Goal: Information Seeking & Learning: Learn about a topic

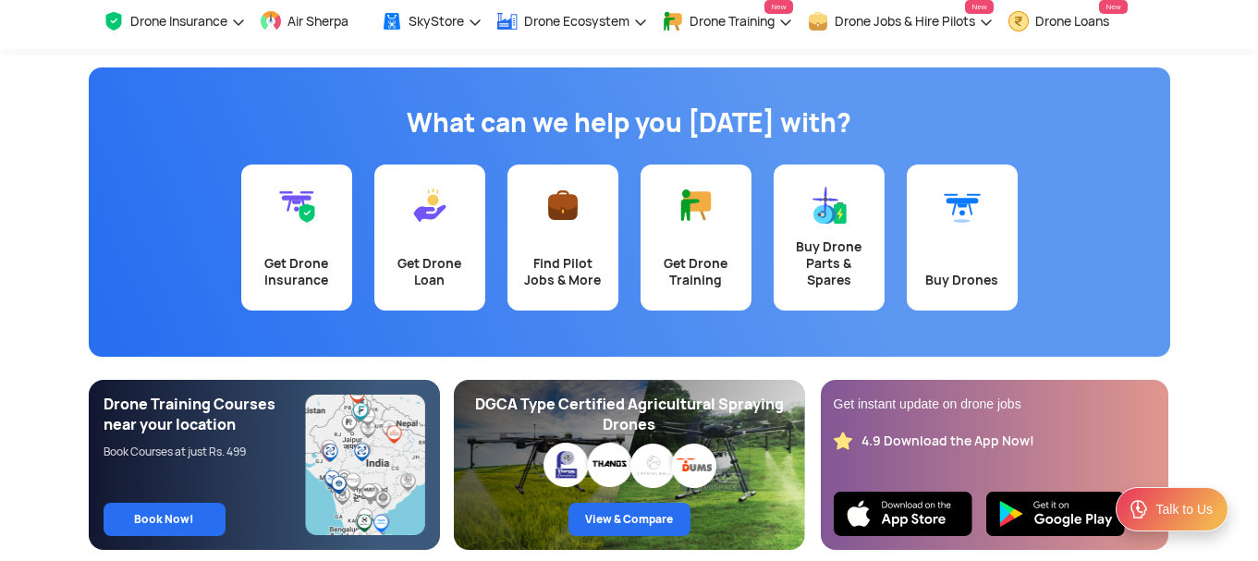
scroll to position [82, 0]
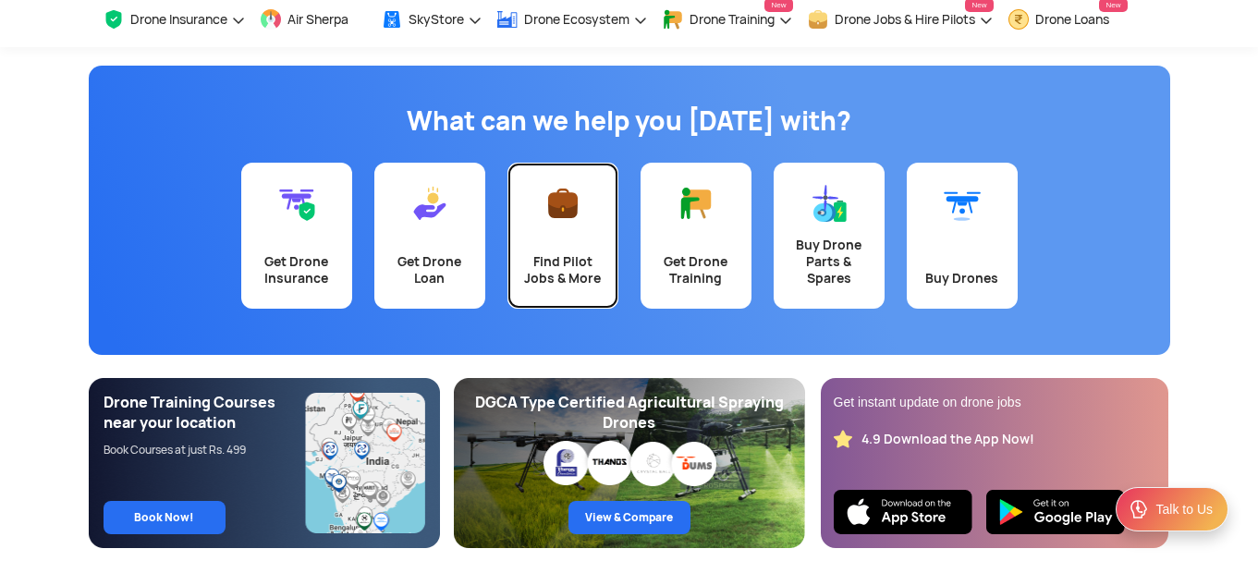
click at [573, 223] on link "Find Pilot Jobs & More" at bounding box center [562, 236] width 111 height 146
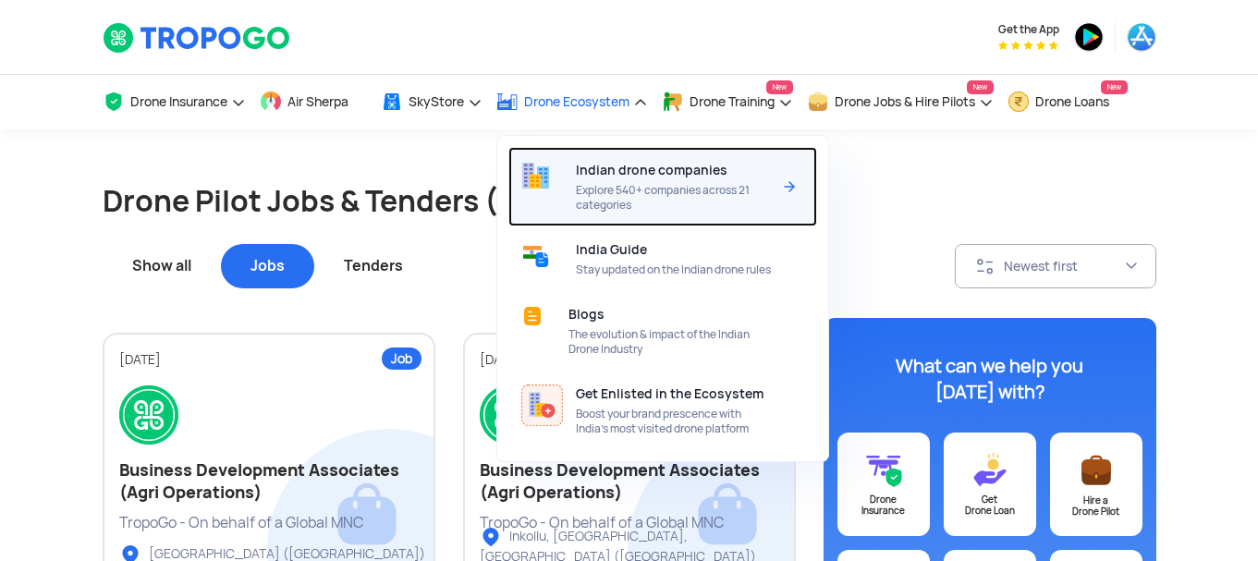
click at [647, 174] on span "Indian drone companies" at bounding box center [652, 170] width 152 height 15
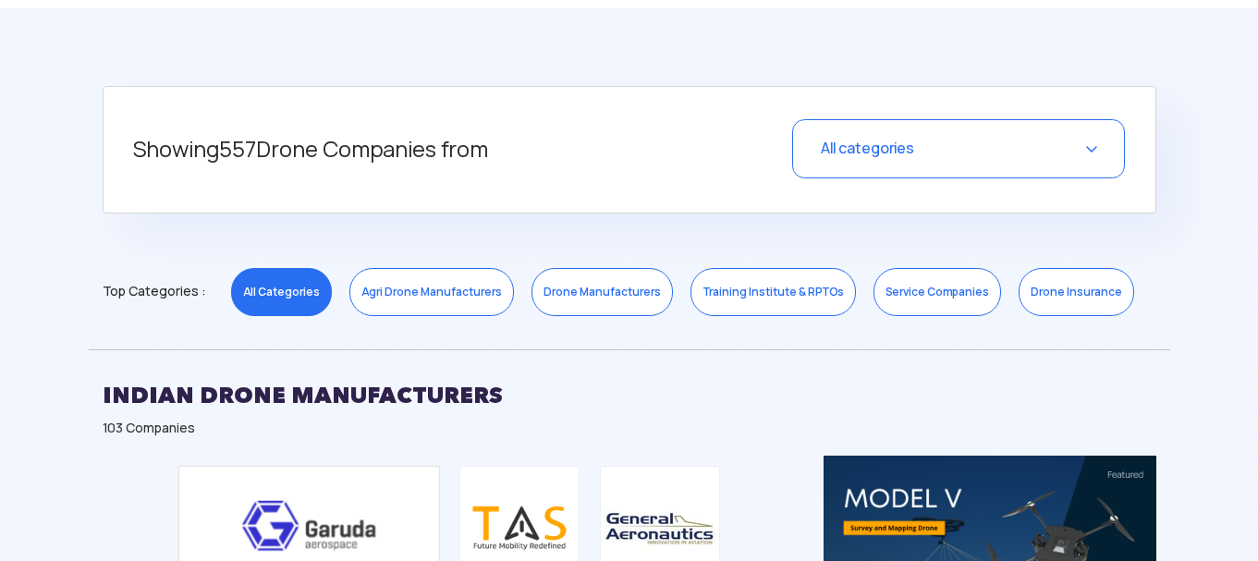
scroll to position [701, 0]
click at [558, 289] on link "Drone Manufacturers" at bounding box center [601, 291] width 141 height 48
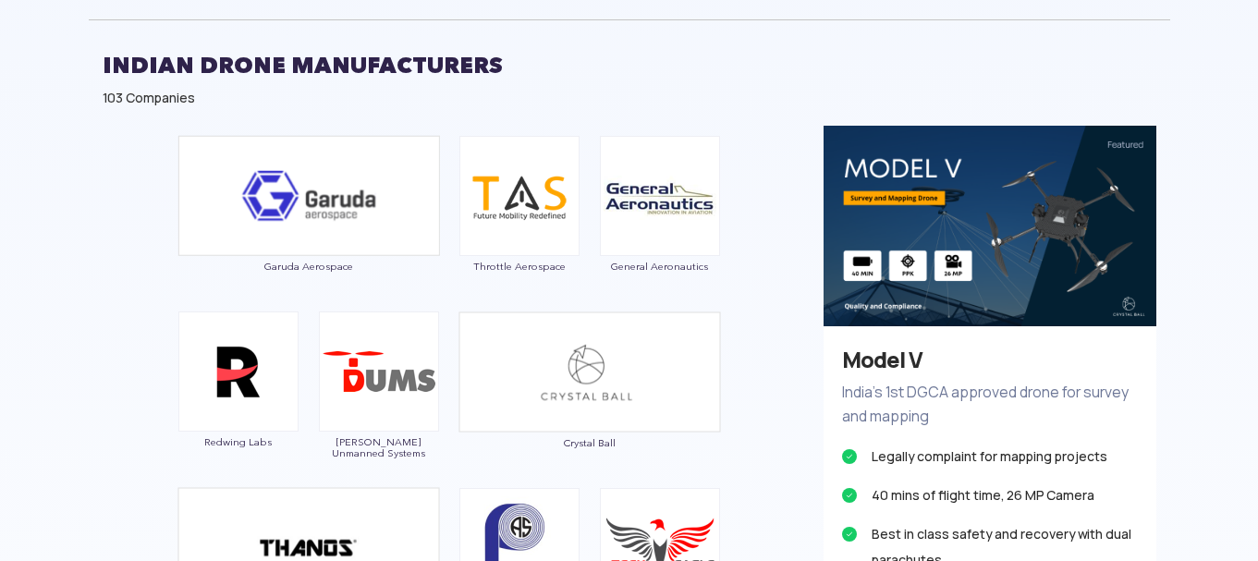
scroll to position [1031, 0]
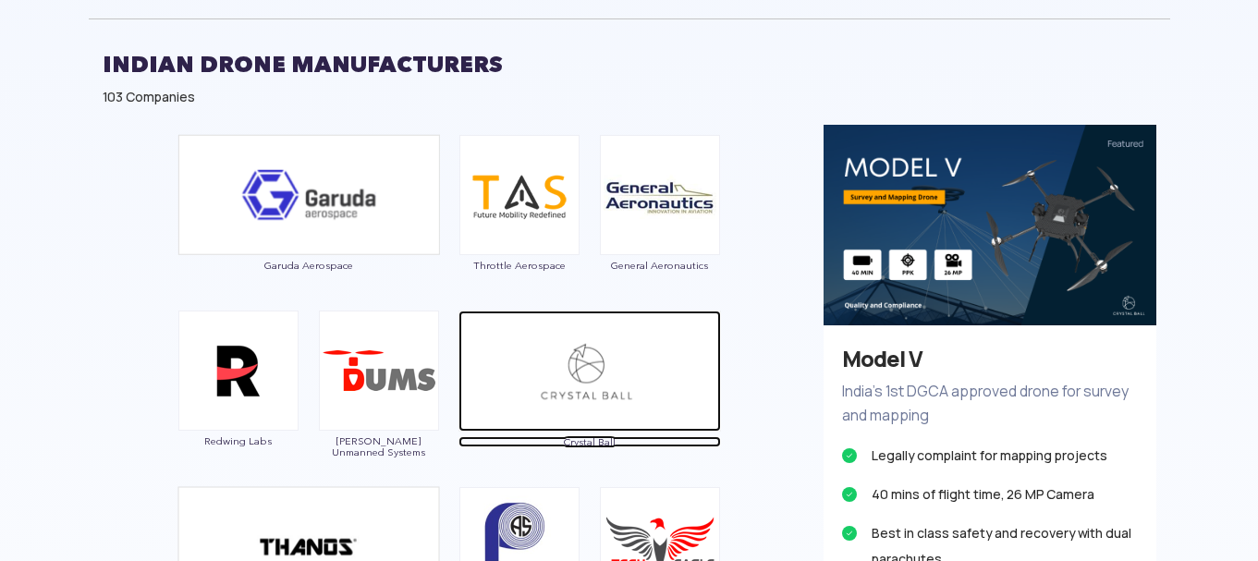
click at [523, 417] on img at bounding box center [589, 371] width 262 height 121
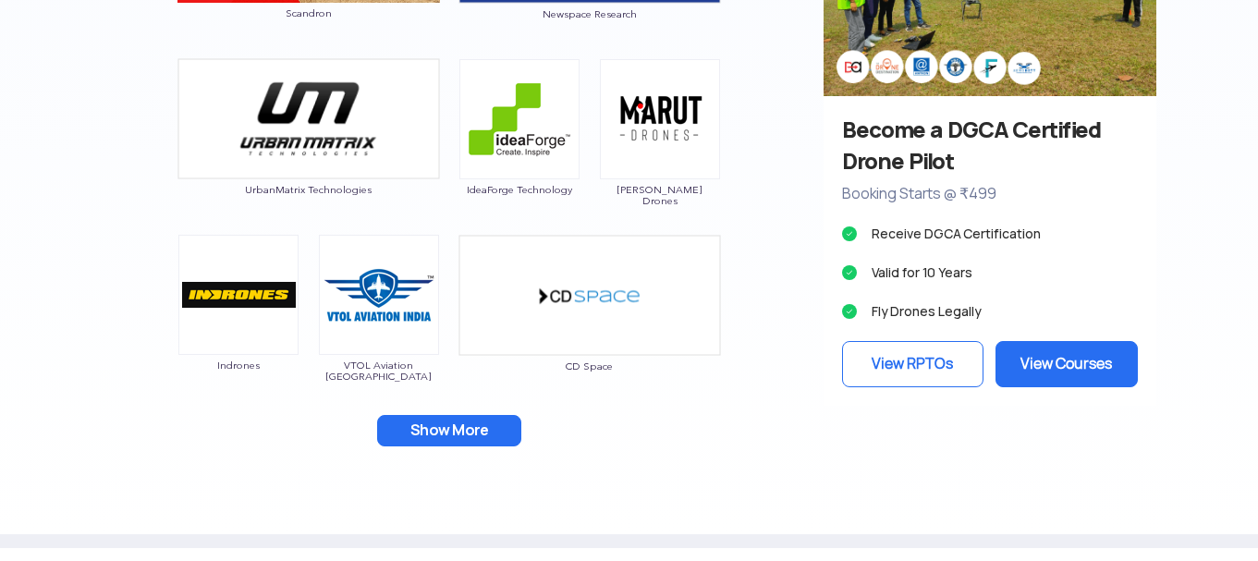
scroll to position [1813, 0]
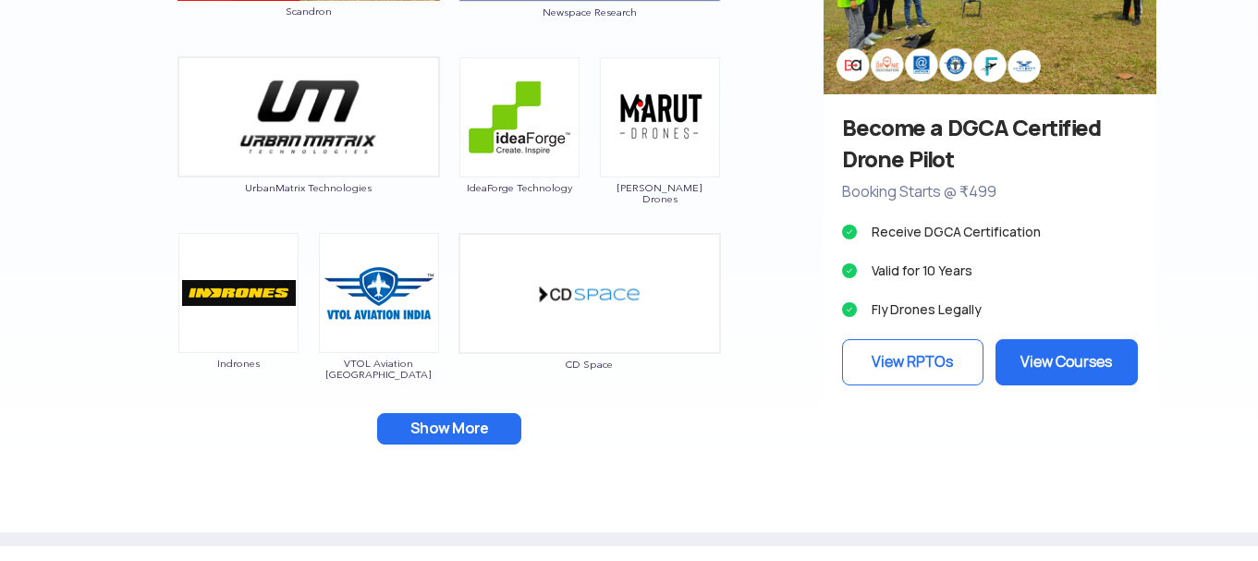
click at [414, 434] on button "Show More" at bounding box center [449, 428] width 144 height 31
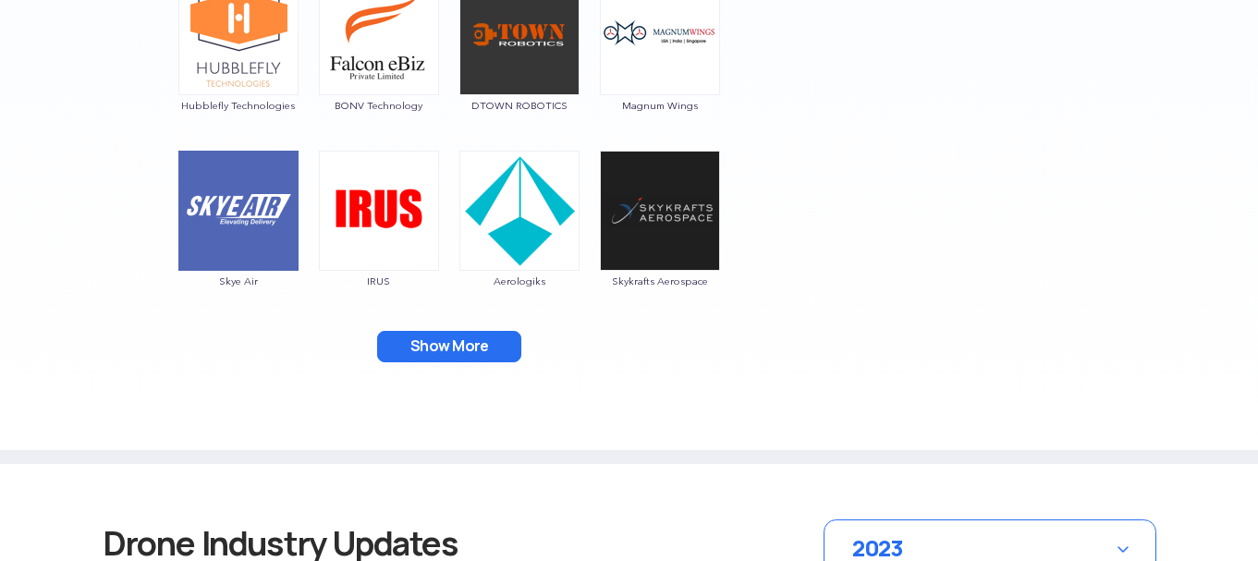
scroll to position [2248, 0]
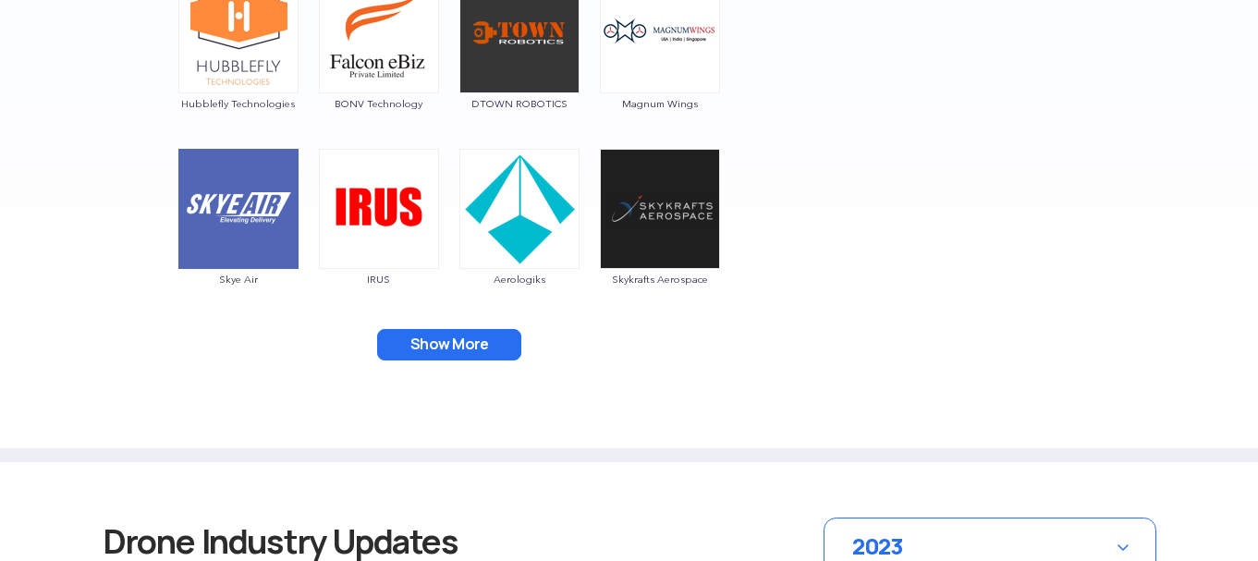
click at [475, 333] on button "Show More" at bounding box center [449, 344] width 144 height 31
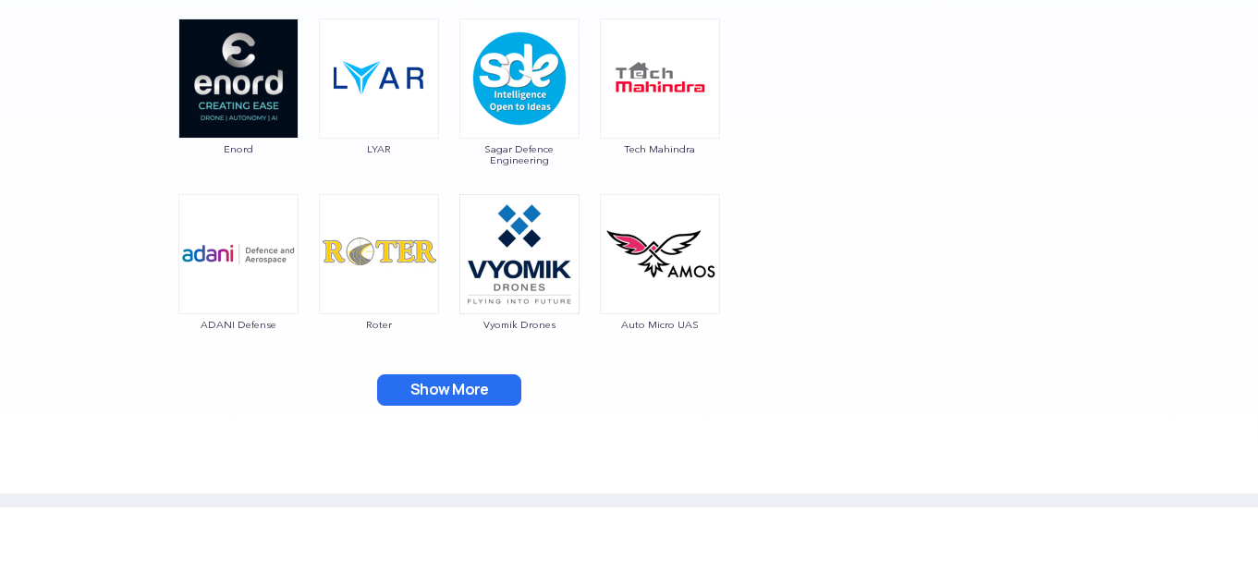
scroll to position [2557, 0]
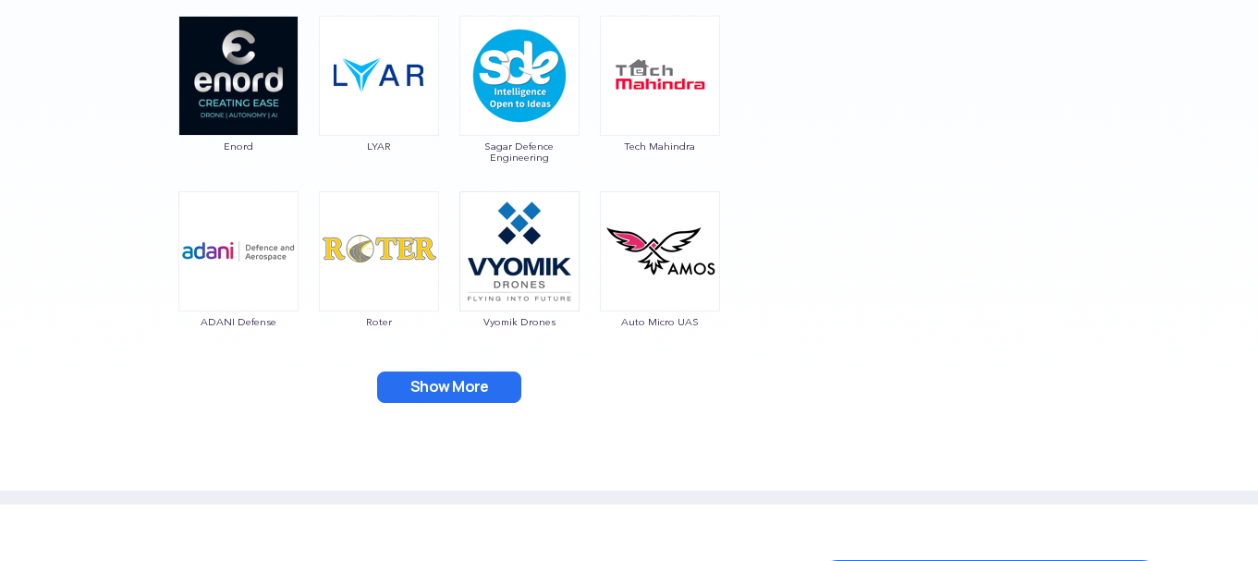
click at [440, 386] on button "Show More" at bounding box center [449, 386] width 144 height 31
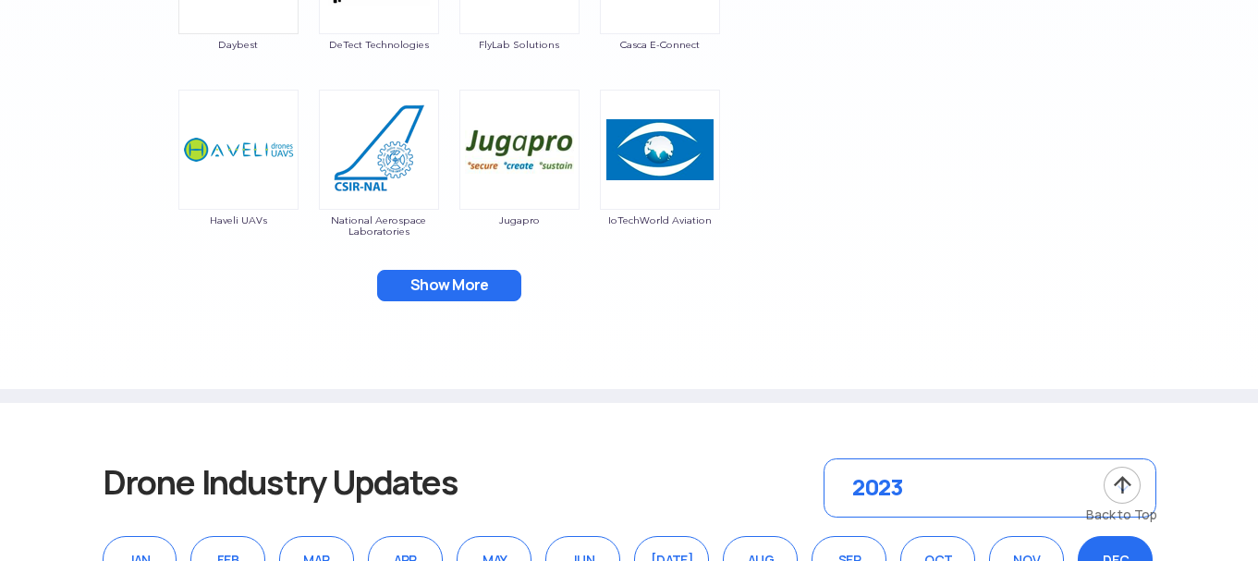
scroll to position [3034, 0]
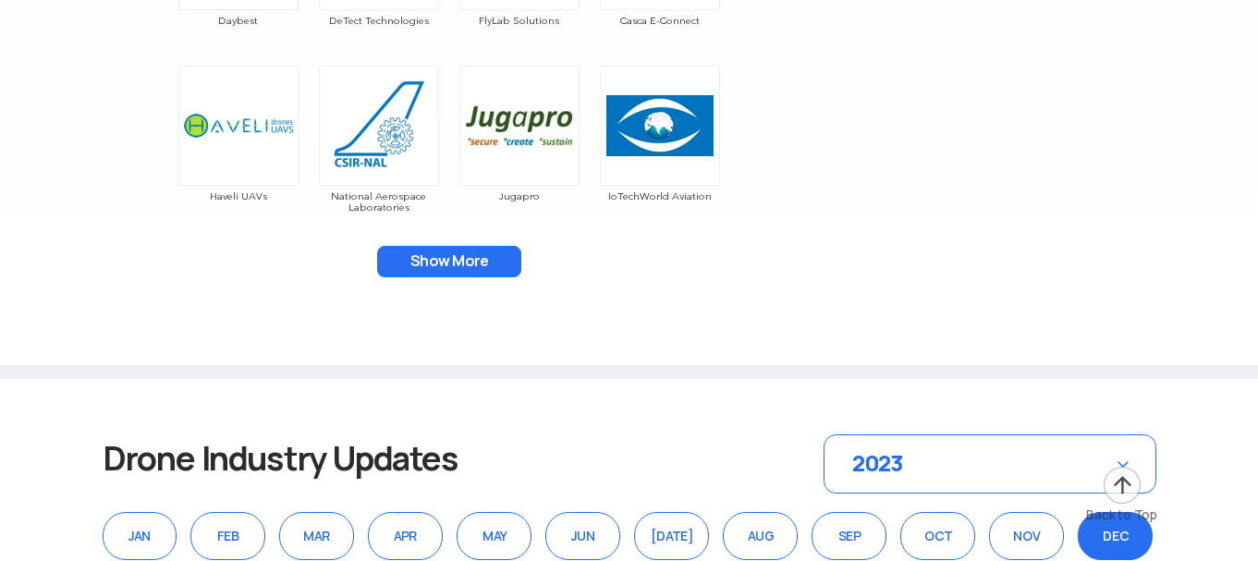
click at [454, 258] on button "Show More" at bounding box center [449, 261] width 144 height 31
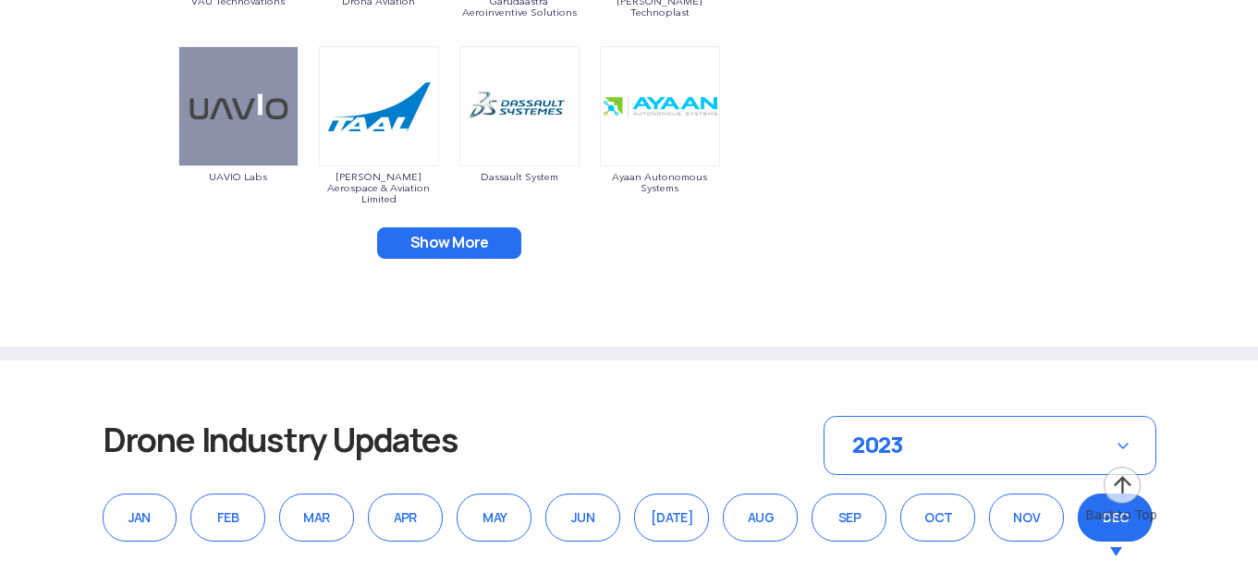
scroll to position [3406, 0]
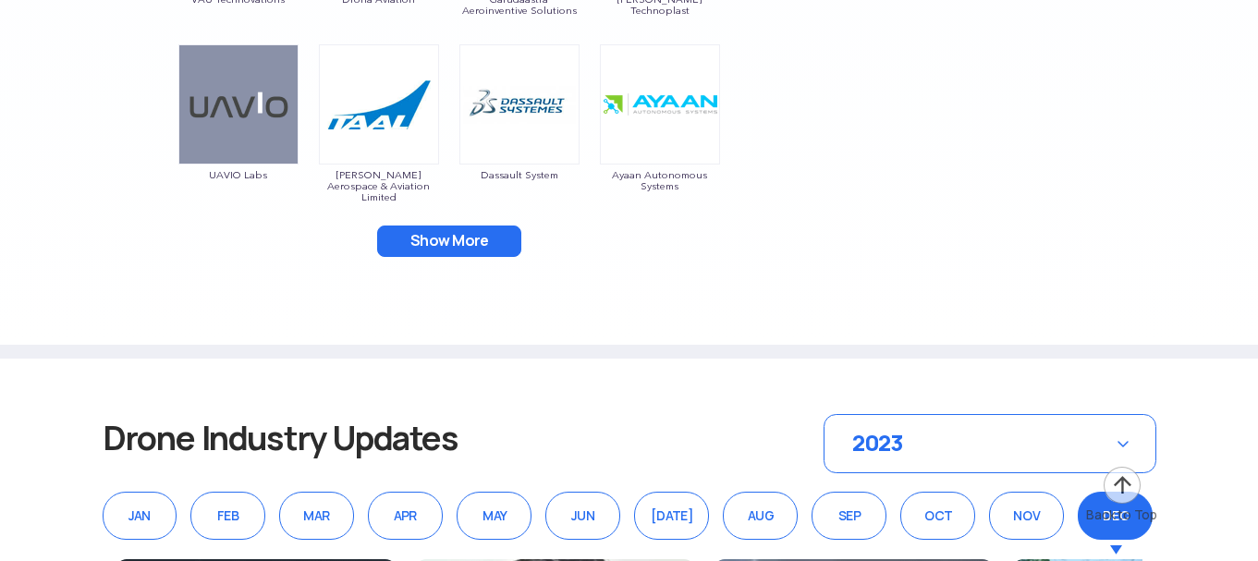
click at [454, 243] on button "Show More" at bounding box center [449, 240] width 144 height 31
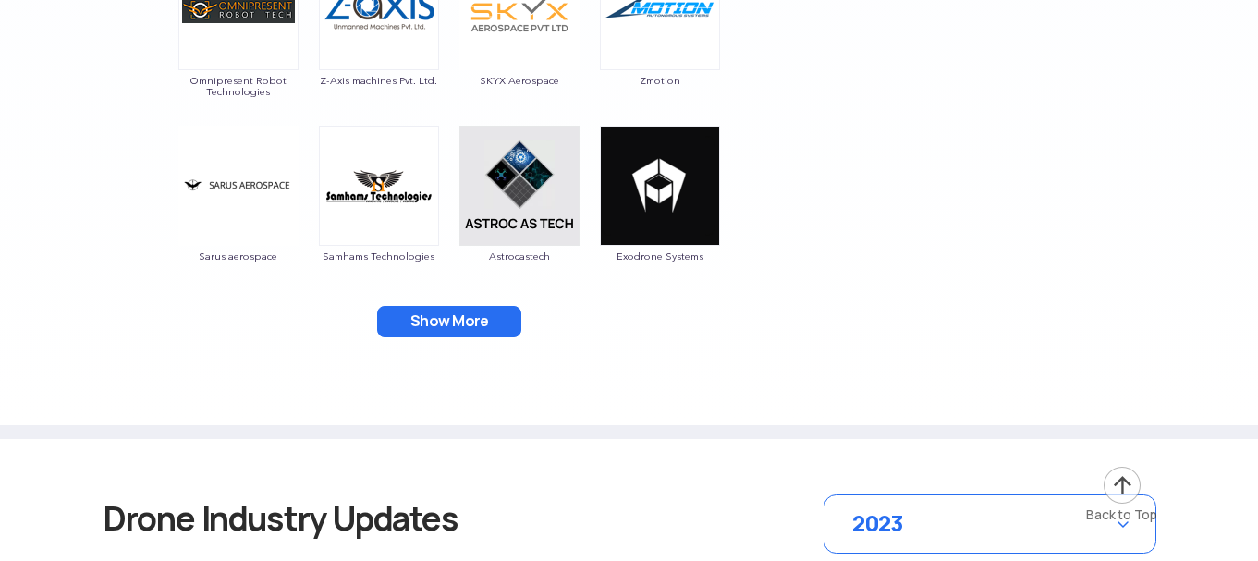
scroll to position [3678, 0]
click at [439, 313] on button "Show More" at bounding box center [449, 320] width 144 height 31
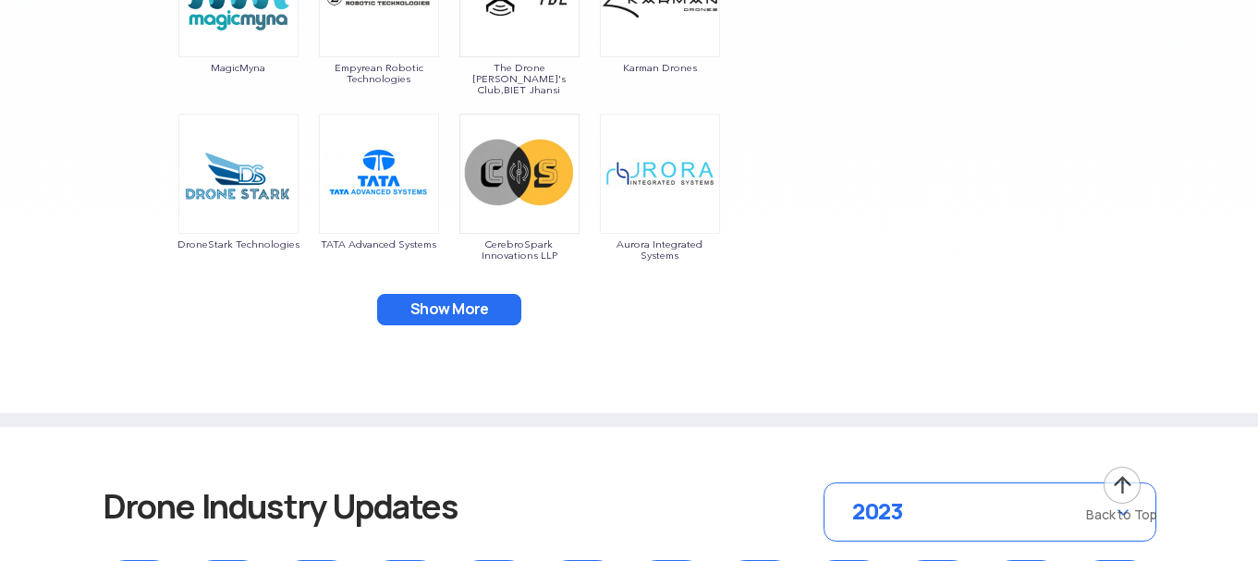
scroll to position [4051, 0]
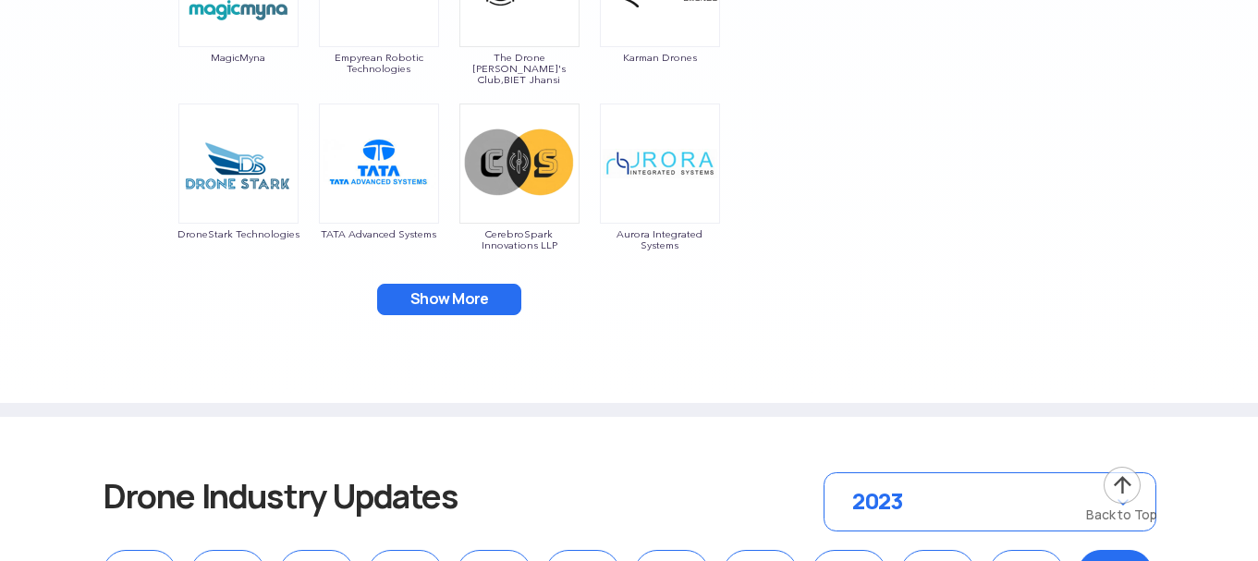
click at [439, 299] on button "Show More" at bounding box center [449, 299] width 144 height 31
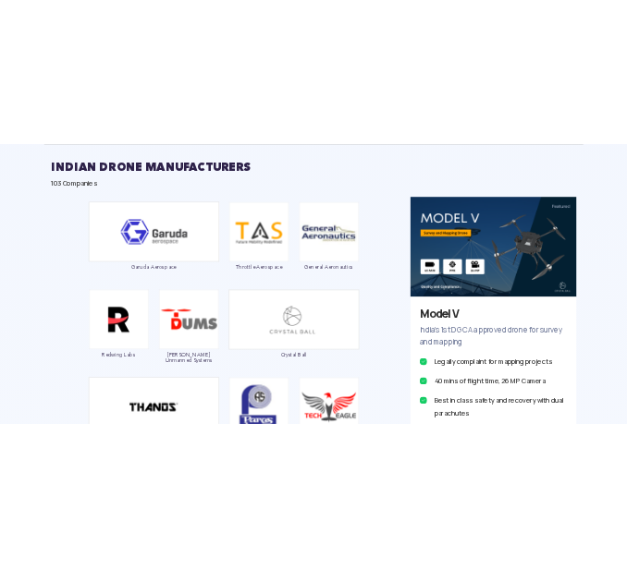
scroll to position [1048, 0]
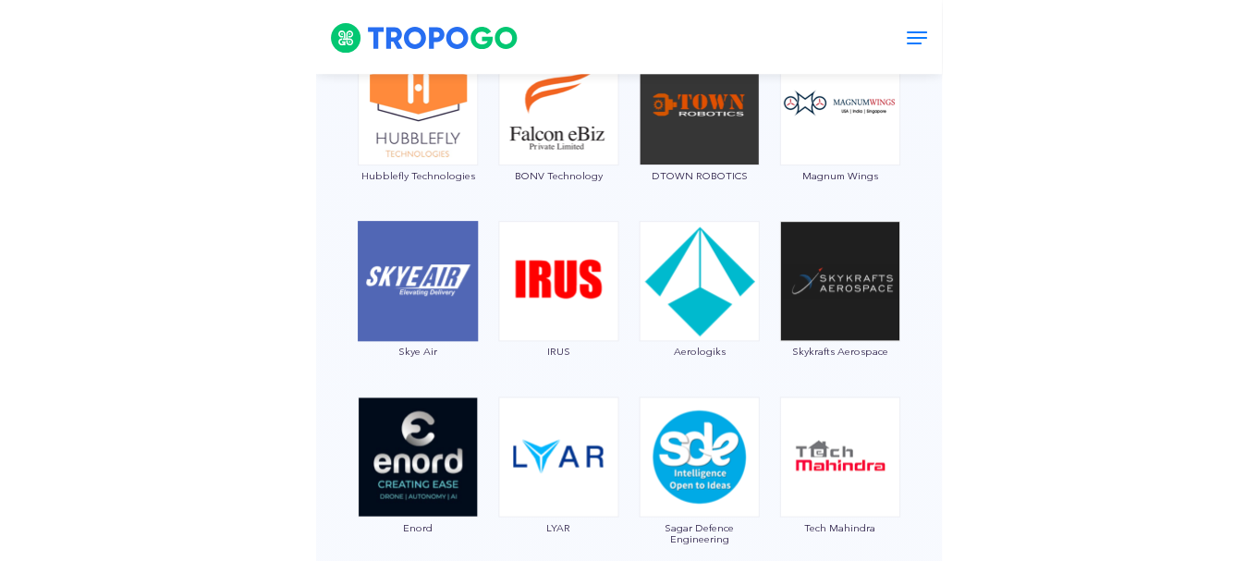
scroll to position [2647, 0]
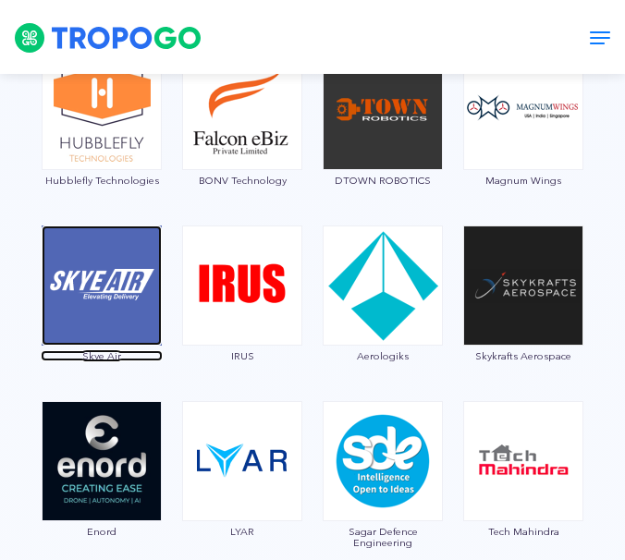
click at [112, 302] on img at bounding box center [102, 285] width 120 height 120
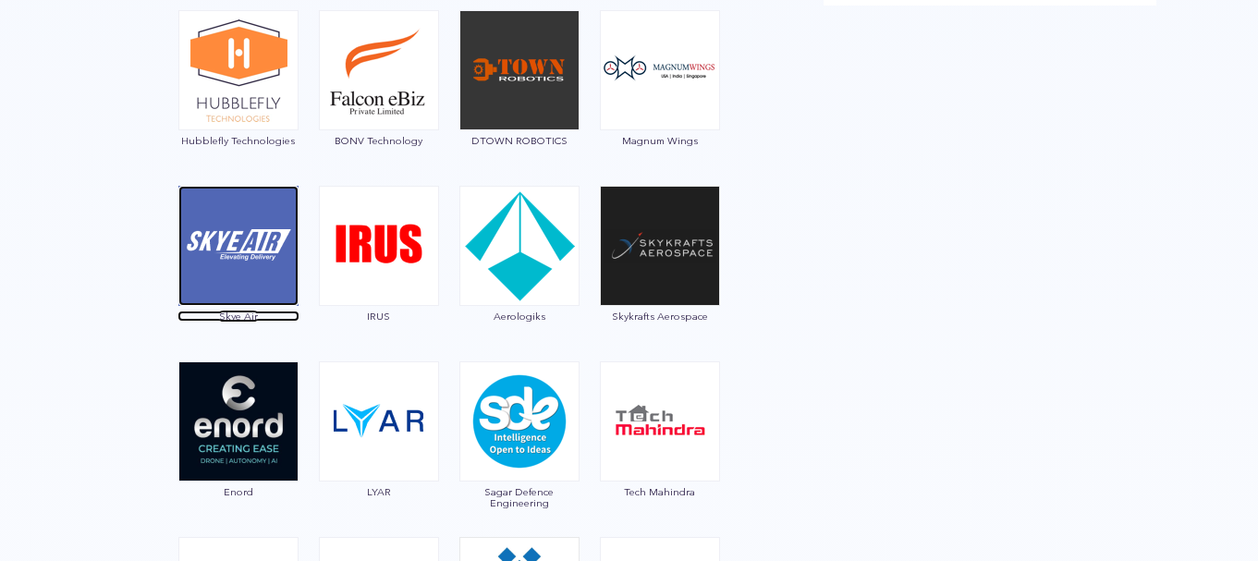
scroll to position [2210, 0]
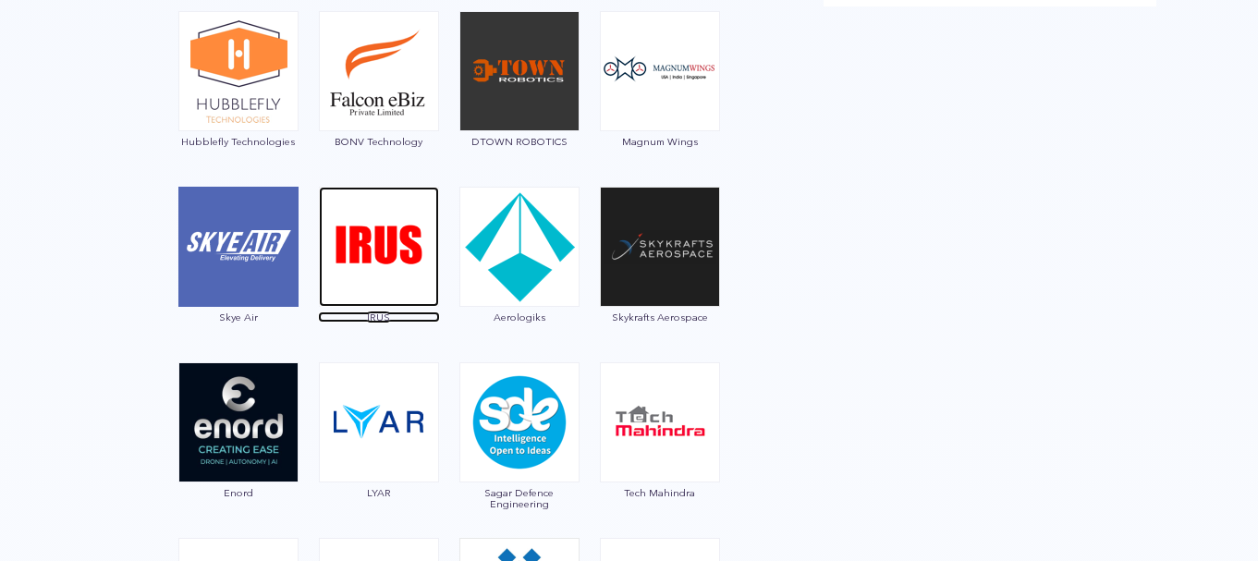
click at [404, 253] on img at bounding box center [379, 247] width 120 height 120
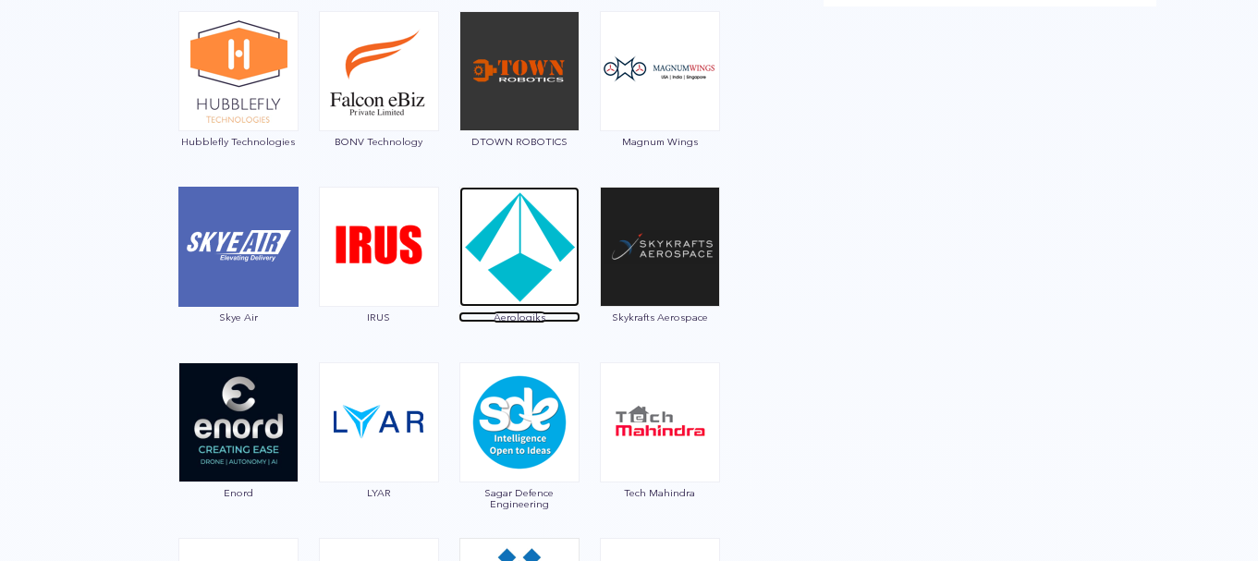
click at [521, 222] on img at bounding box center [519, 247] width 120 height 120
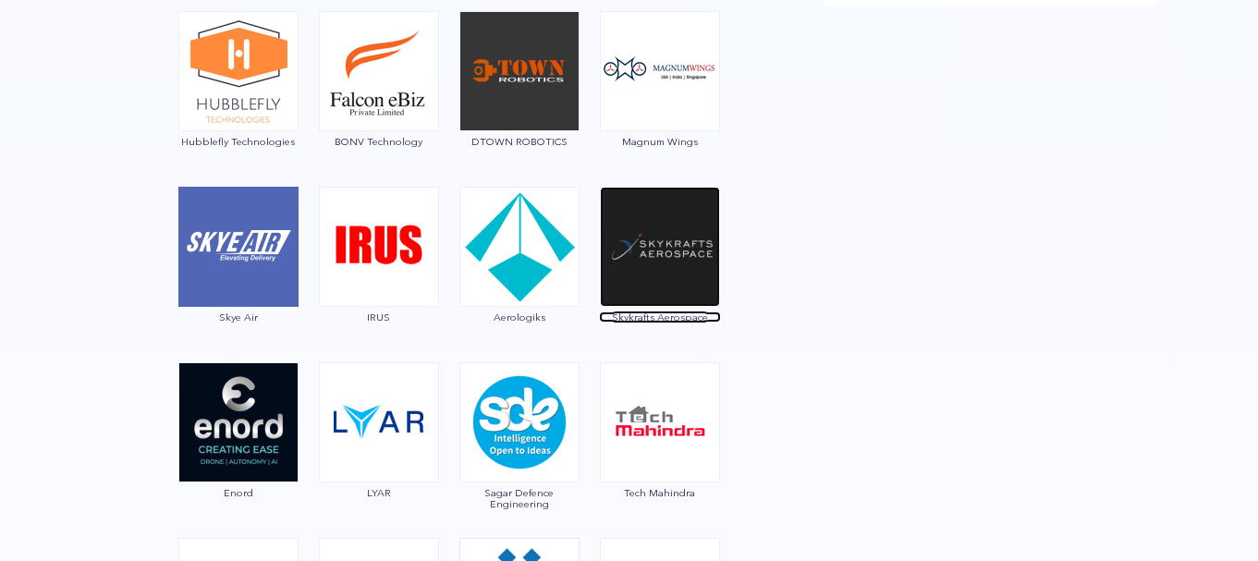
click at [636, 235] on img at bounding box center [660, 247] width 120 height 120
click at [245, 384] on img at bounding box center [238, 422] width 120 height 120
